Goal: Transaction & Acquisition: Purchase product/service

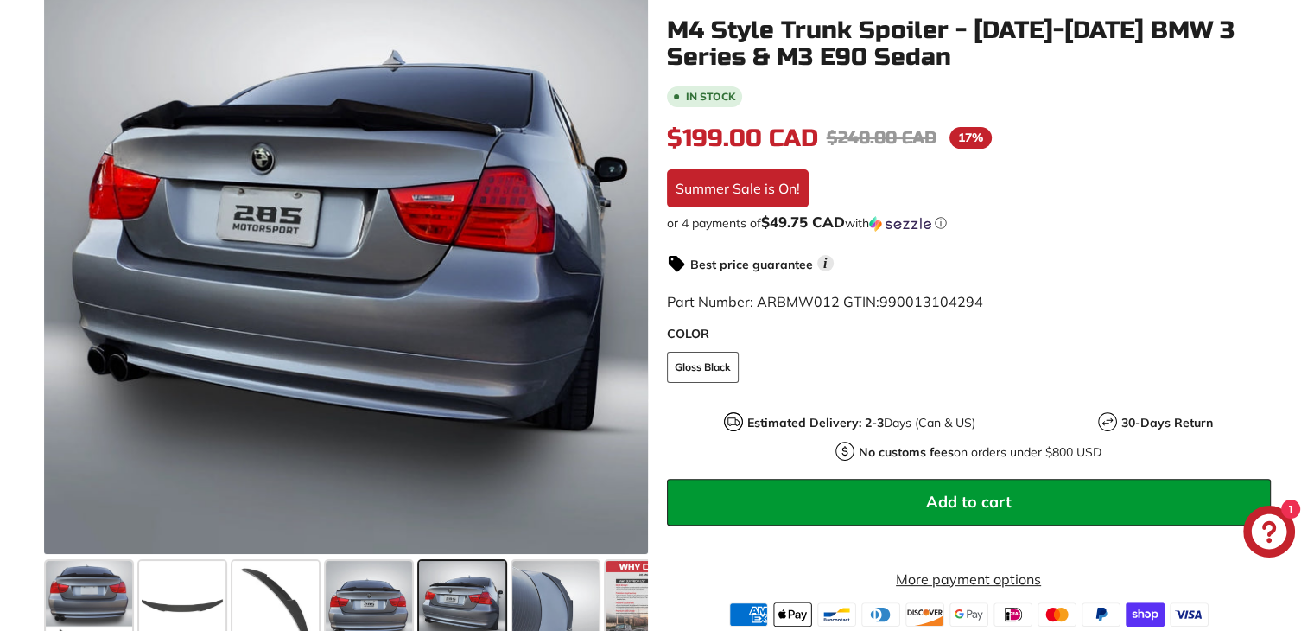
scroll to position [432, 0]
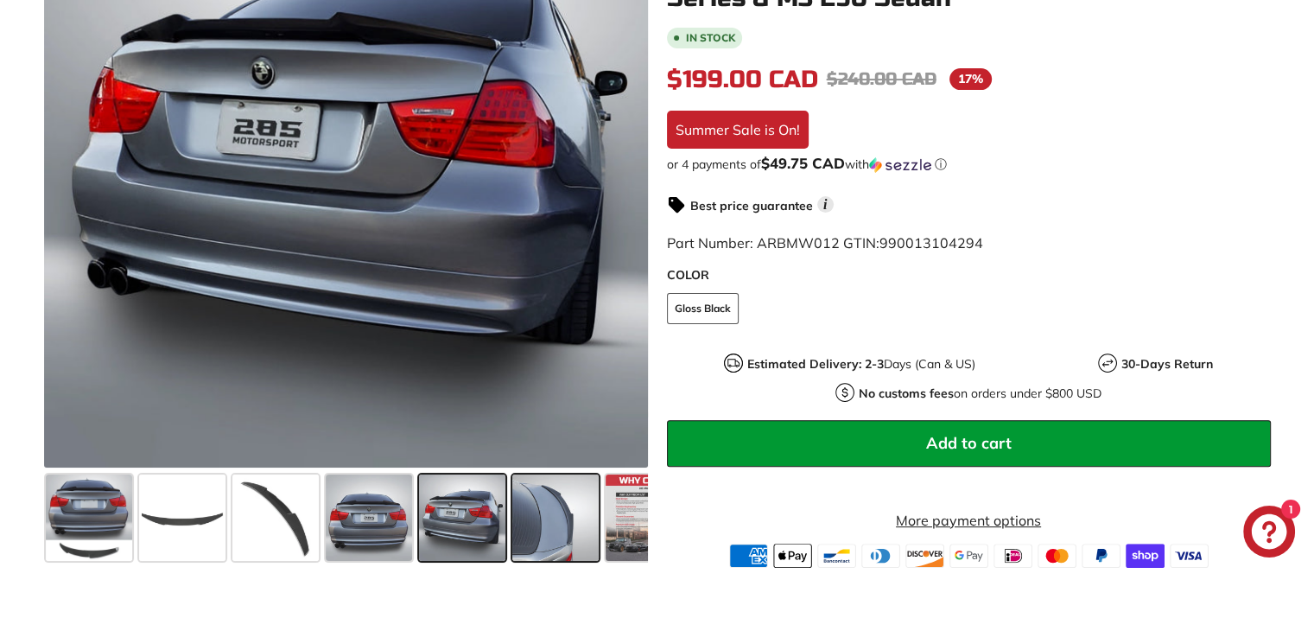
click at [587, 536] on span at bounding box center [555, 517] width 86 height 86
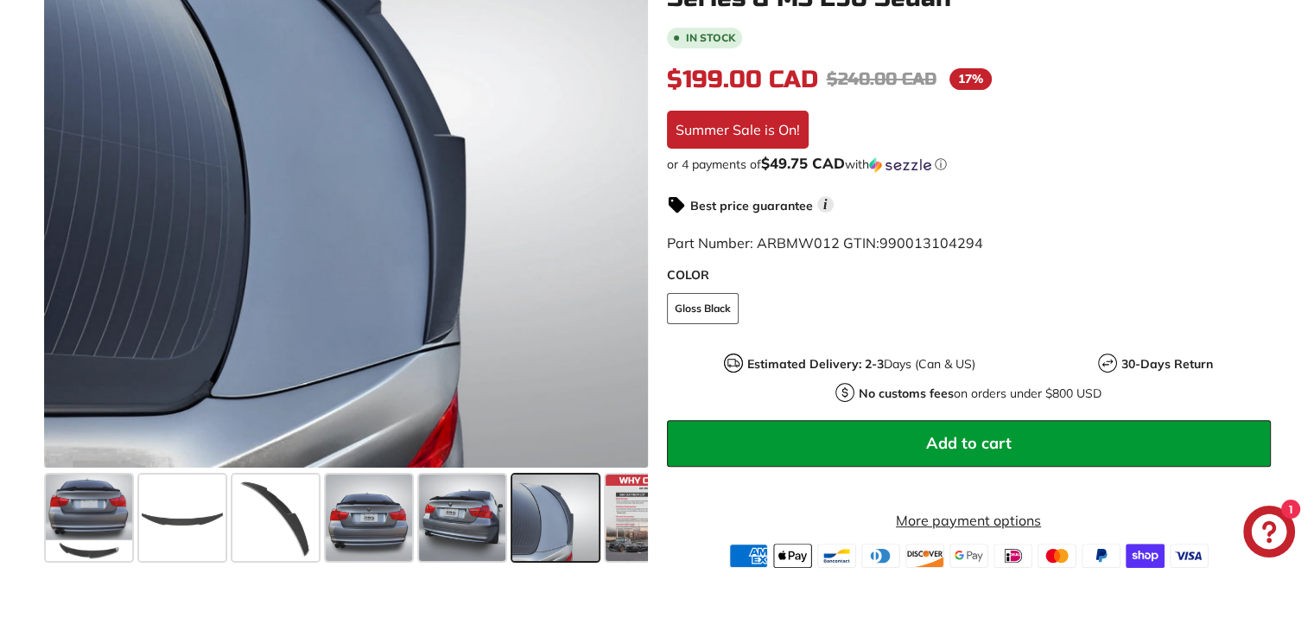
scroll to position [346, 0]
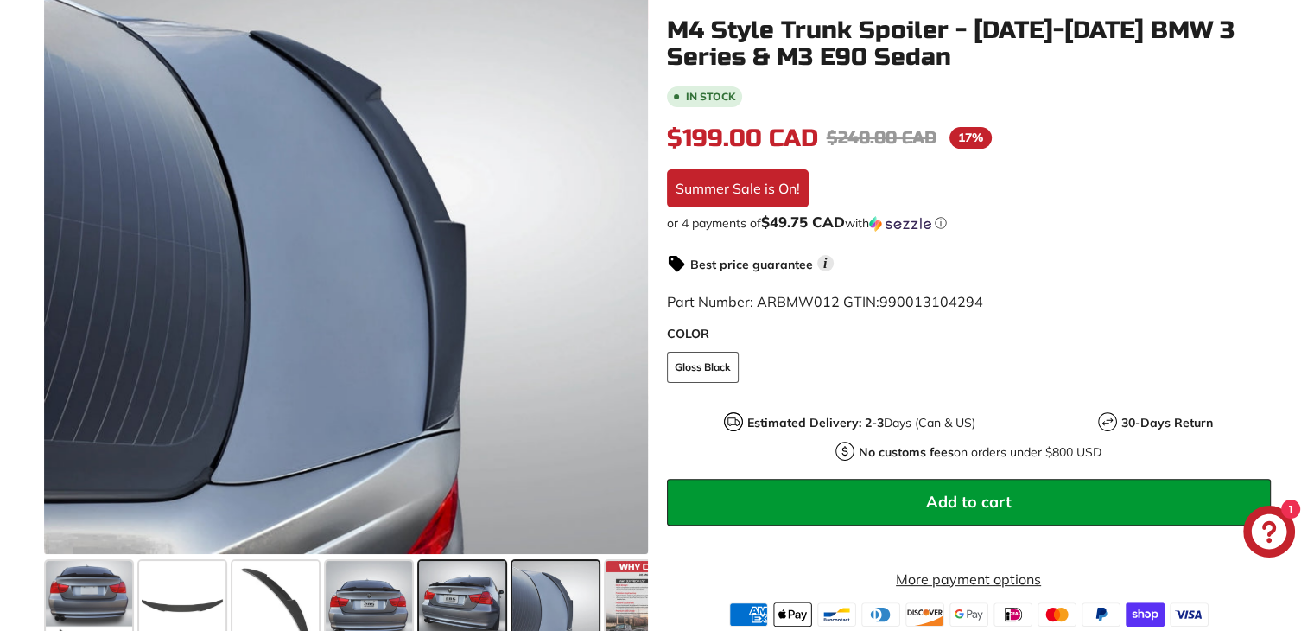
click at [454, 616] on span at bounding box center [462, 604] width 86 height 86
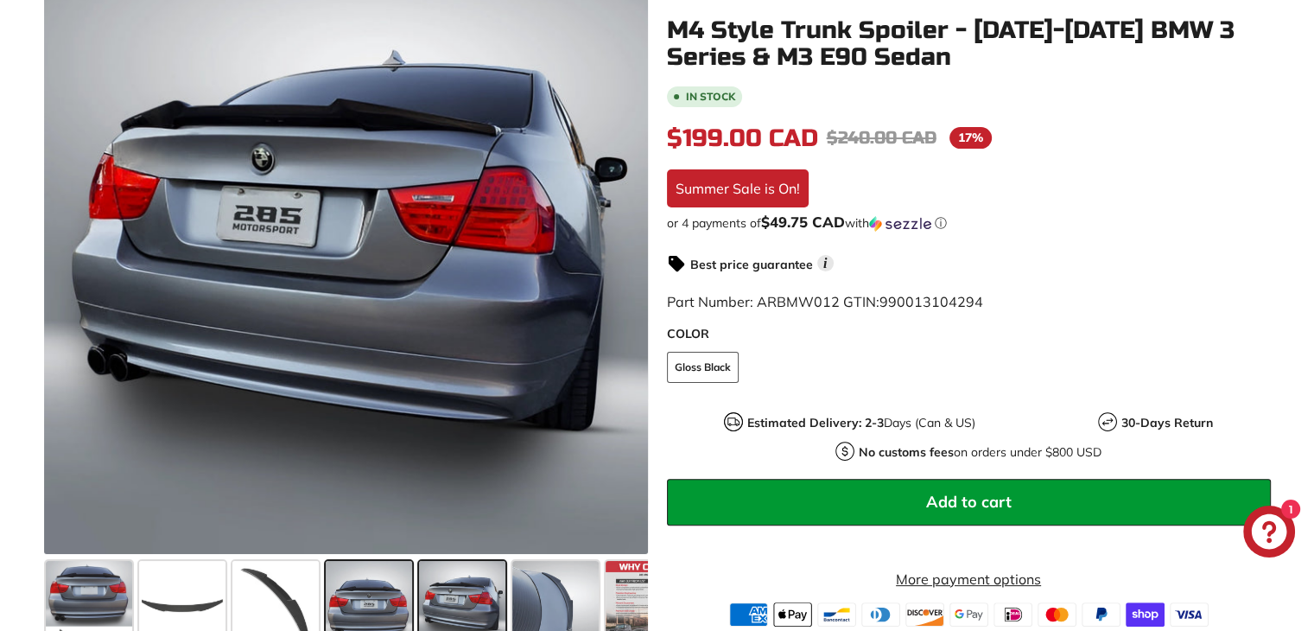
click at [362, 591] on span at bounding box center [369, 604] width 86 height 86
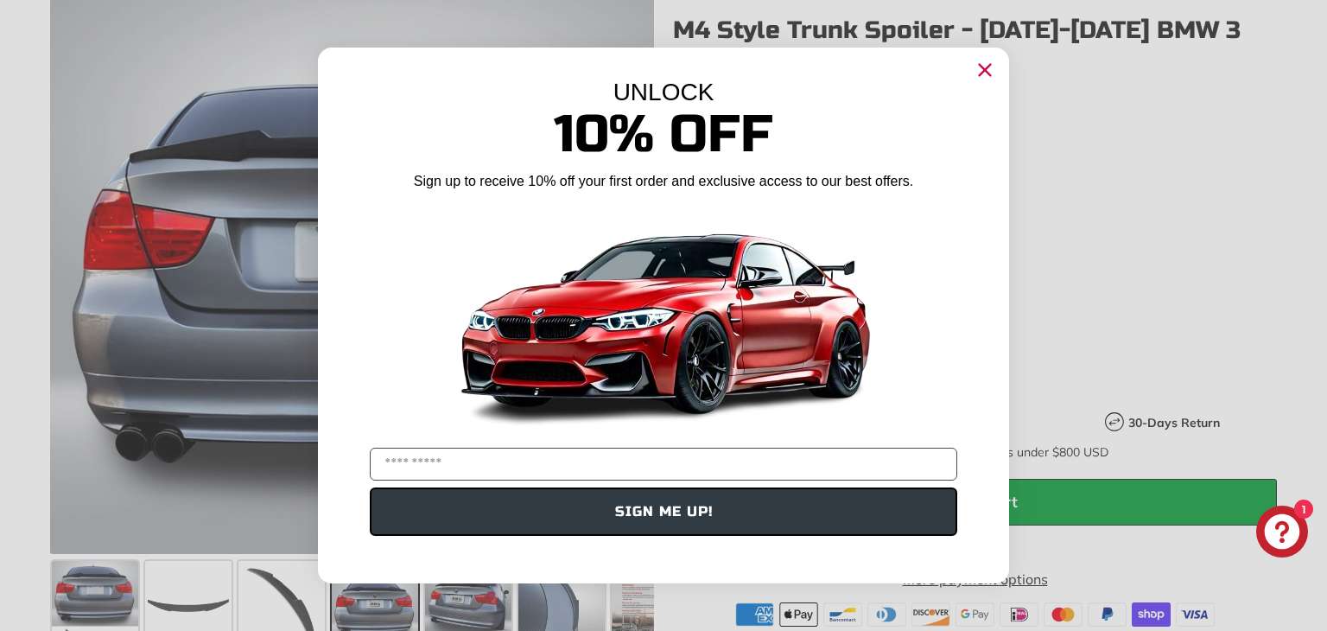
click at [987, 65] on circle "Close dialog" at bounding box center [985, 70] width 26 height 26
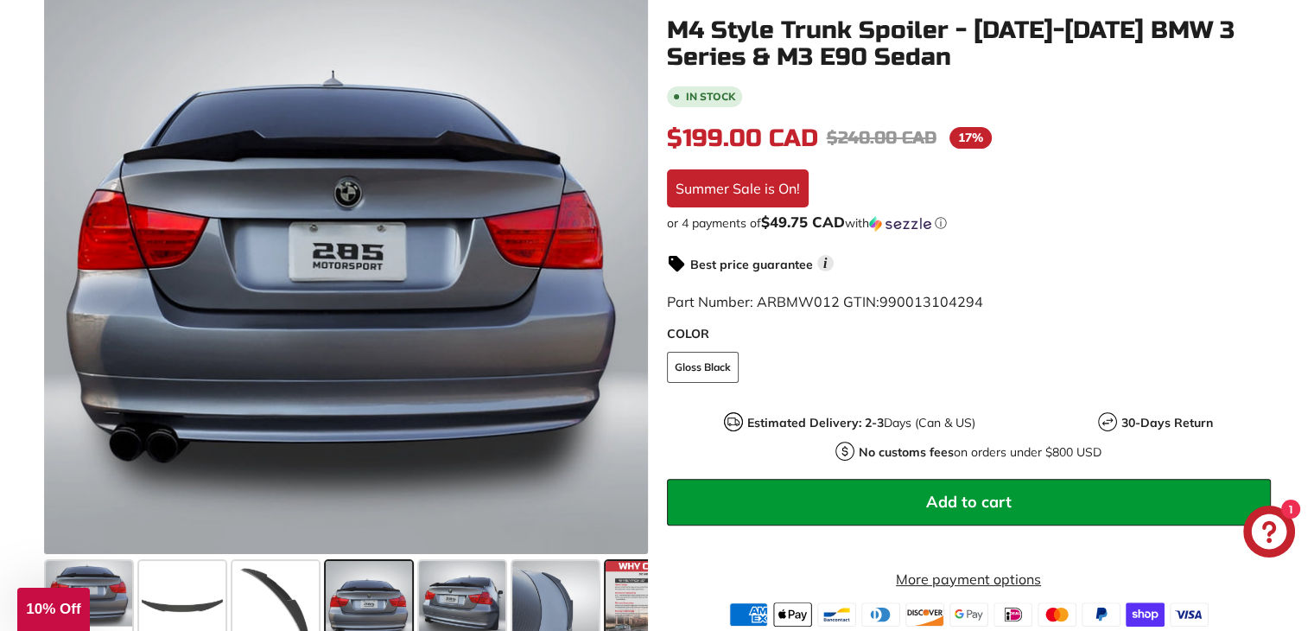
click at [642, 581] on span at bounding box center [649, 604] width 86 height 86
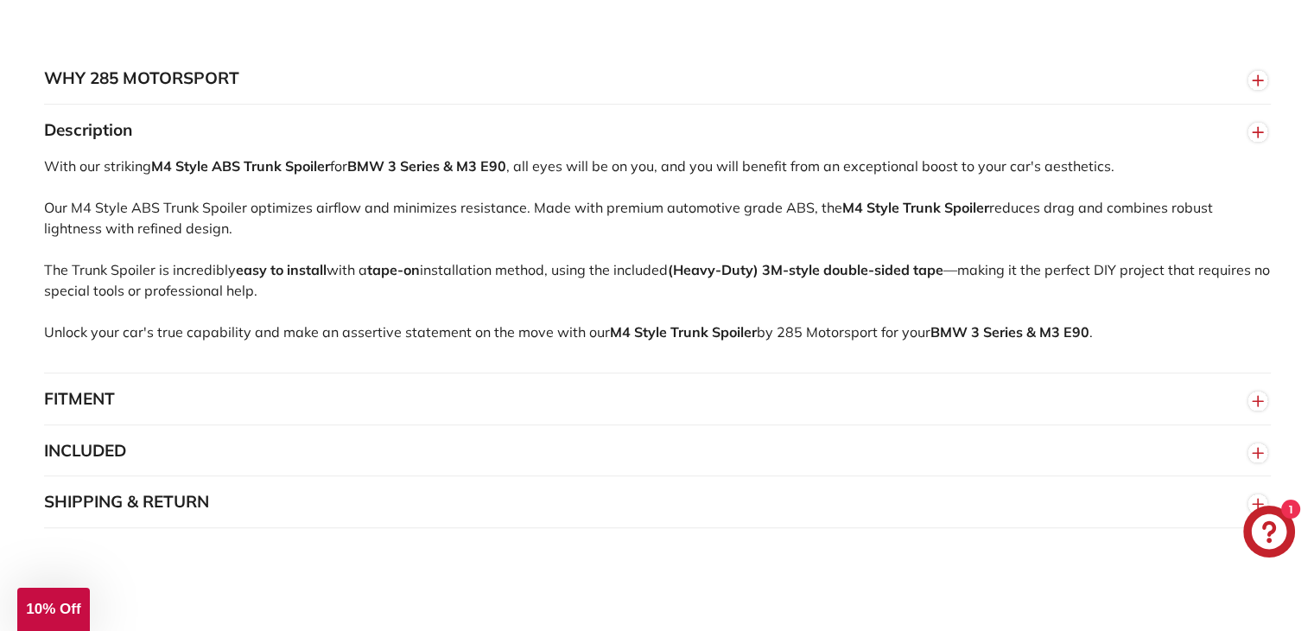
scroll to position [1037, 0]
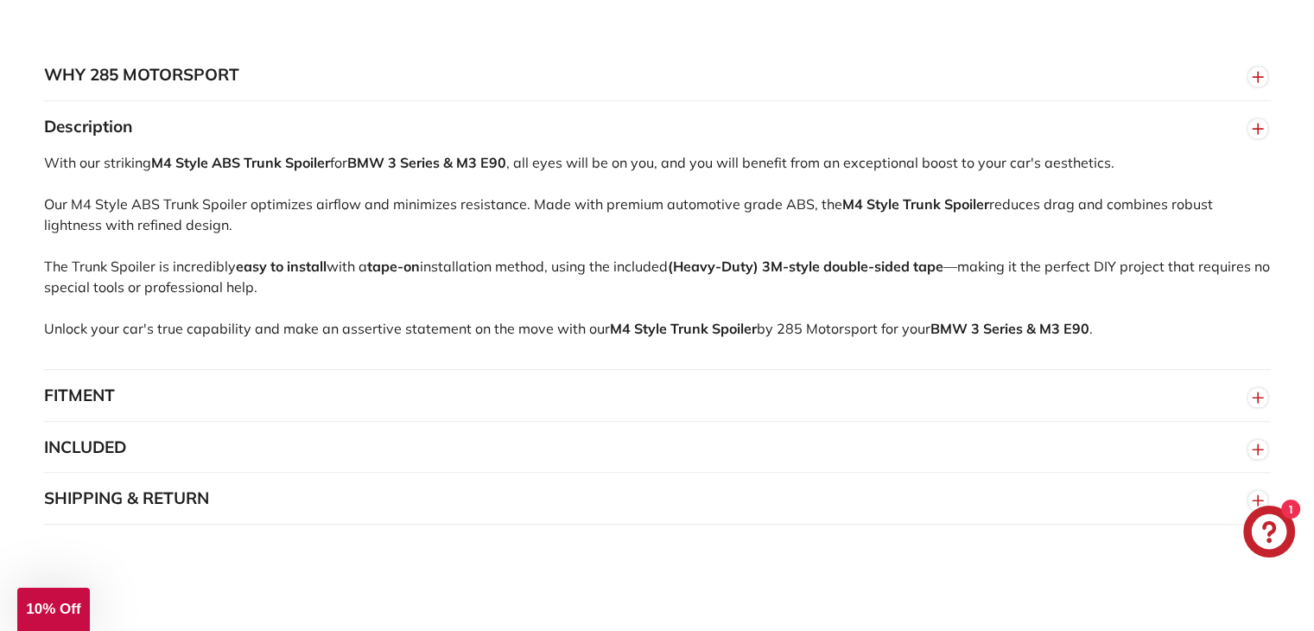
click at [575, 391] on button "FITMENT" at bounding box center [657, 396] width 1227 height 52
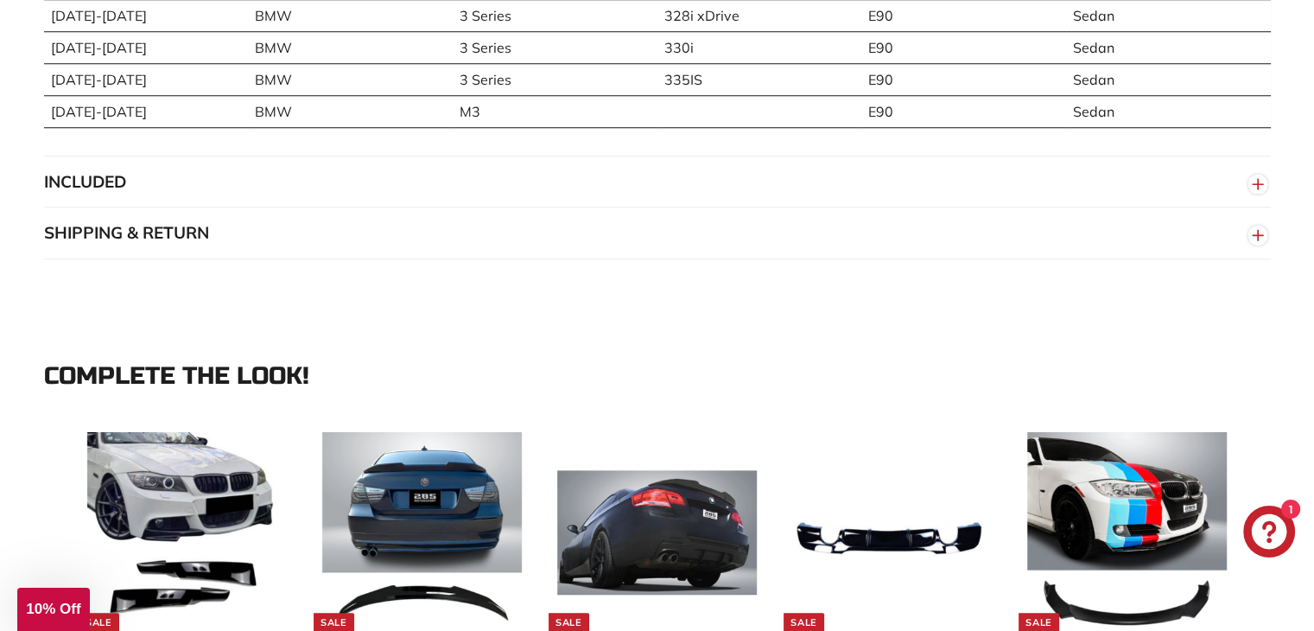
scroll to position [1555, 0]
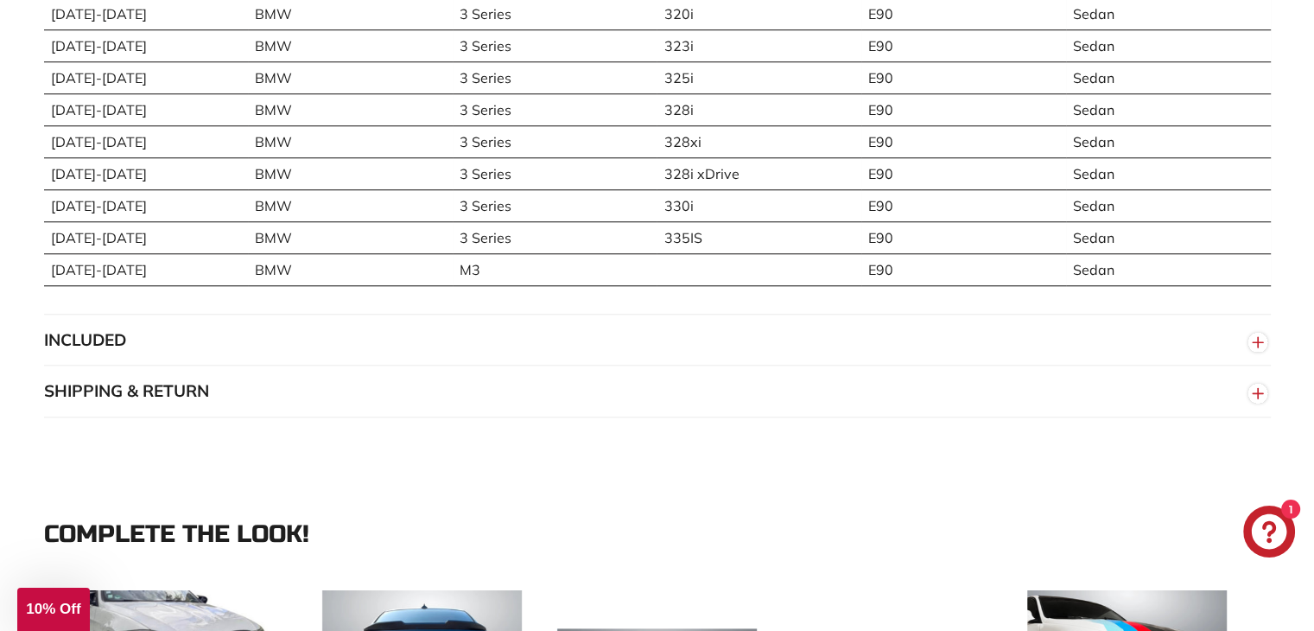
click at [606, 350] on button "INCLUDED" at bounding box center [657, 340] width 1227 height 52
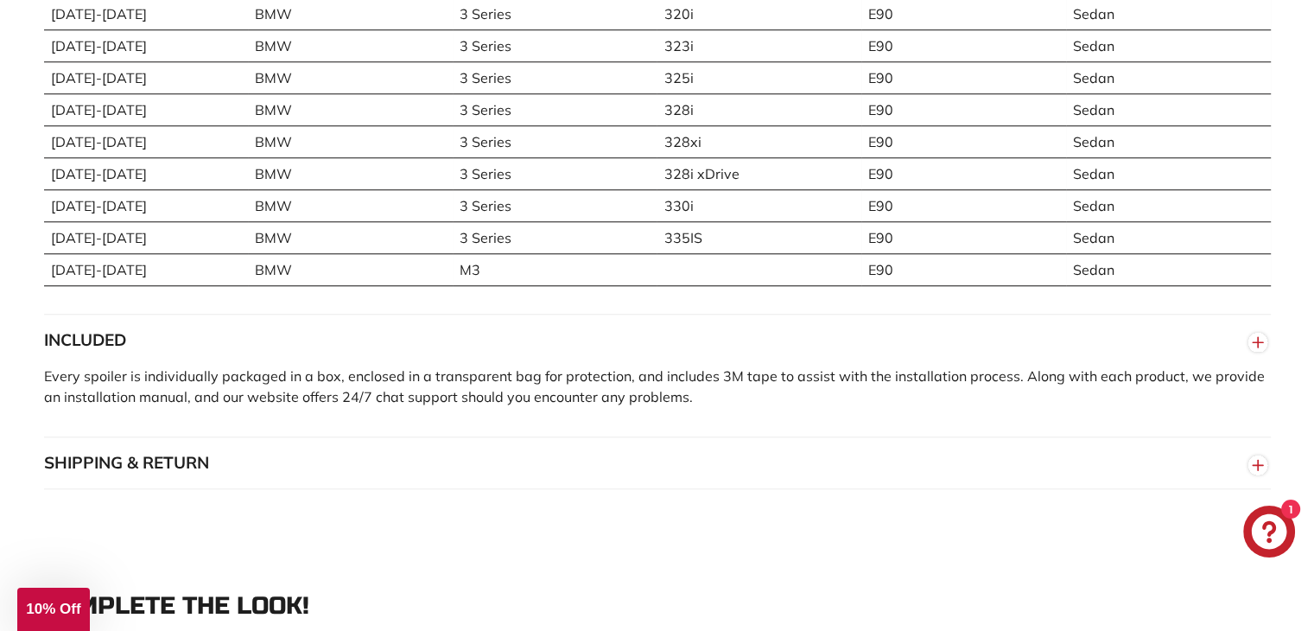
drag, startPoint x: 606, startPoint y: 350, endPoint x: 949, endPoint y: 512, distance: 379.5
click at [949, 512] on div "WHY 285 MOTORSPORT «We bring more to the table than our competitors and we’re c…" at bounding box center [657, 10] width 1314 height 1062
click at [703, 437] on button "SHIPPING & RETURN" at bounding box center [657, 463] width 1227 height 52
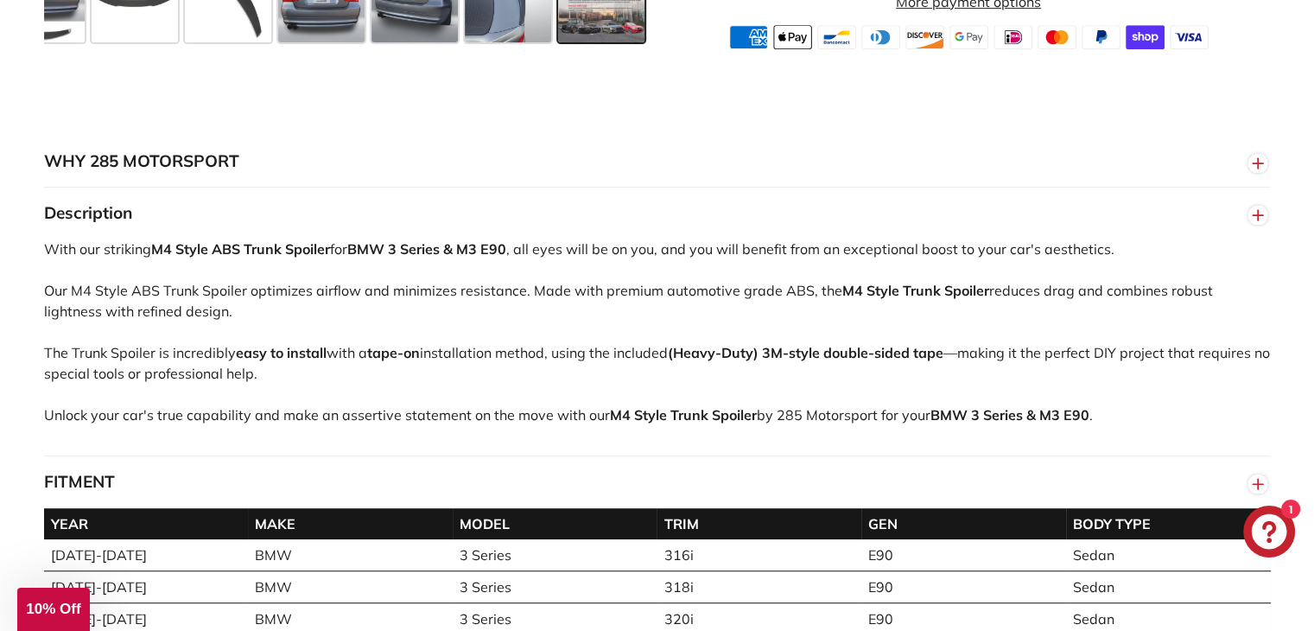
scroll to position [518, 0]
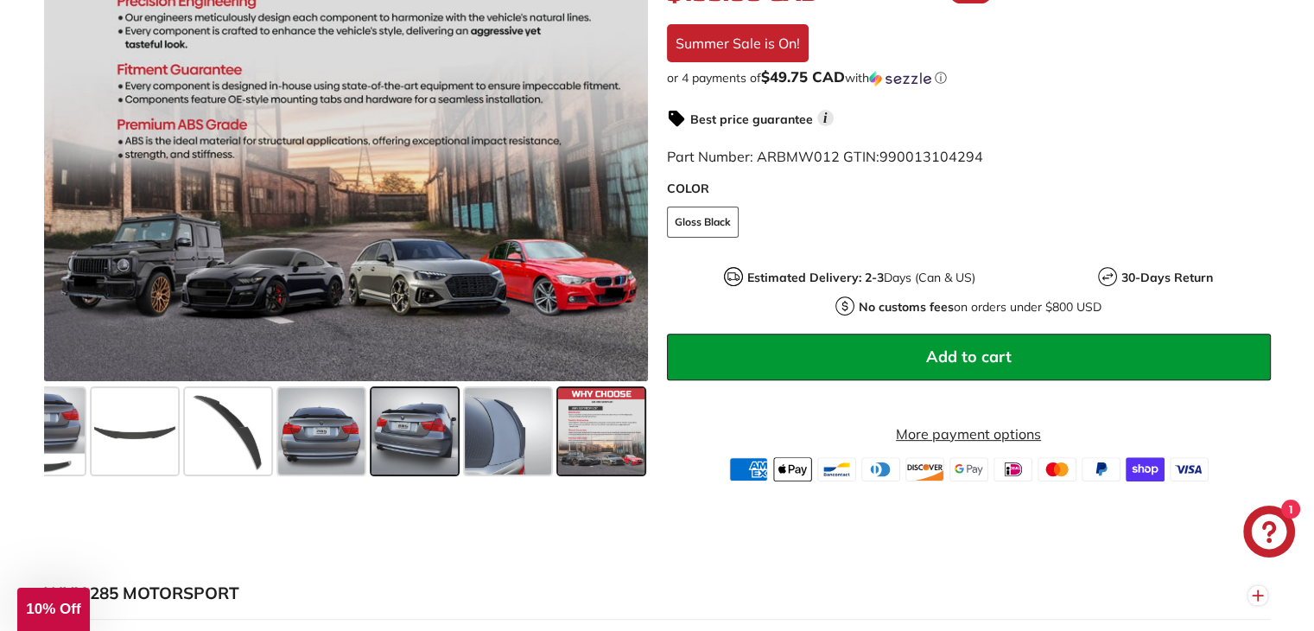
click at [441, 434] on span at bounding box center [414, 431] width 86 height 86
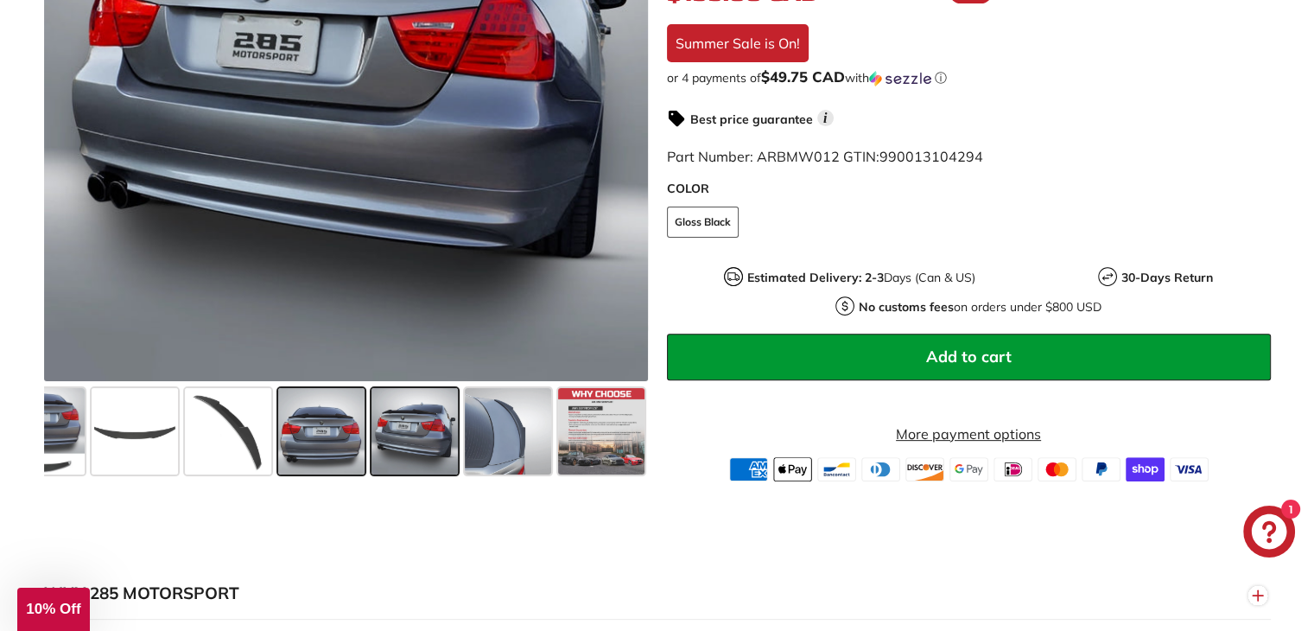
click at [328, 433] on span at bounding box center [321, 431] width 86 height 86
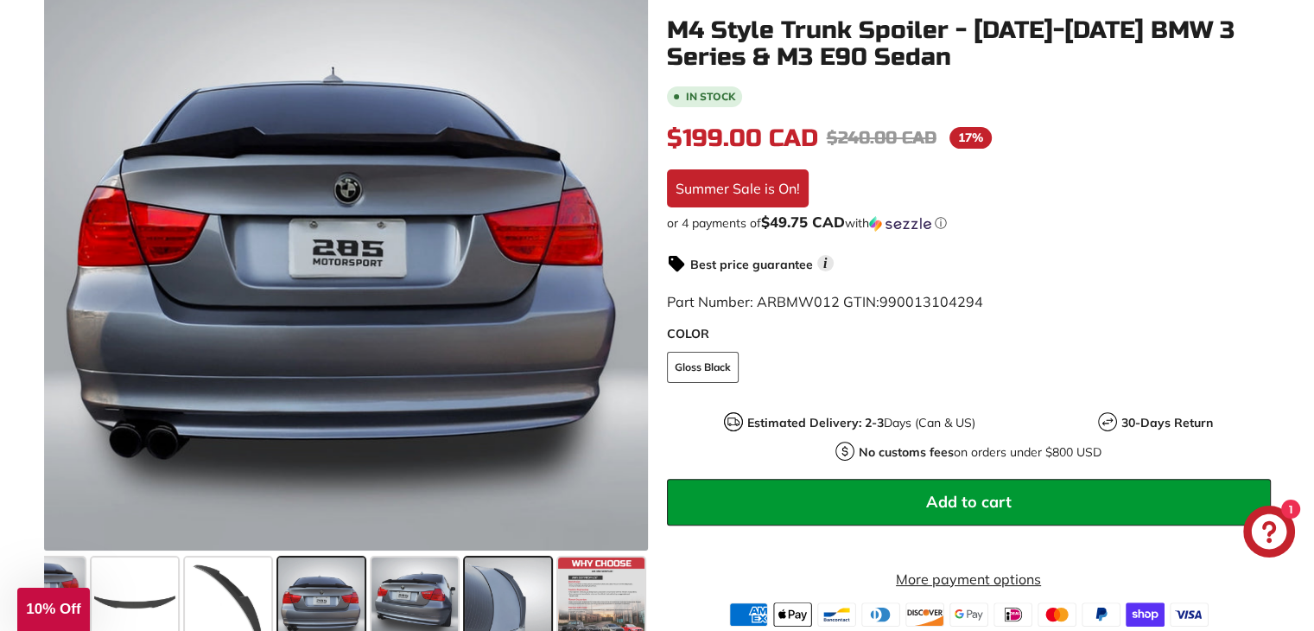
scroll to position [346, 0]
